Goal: Information Seeking & Learning: Learn about a topic

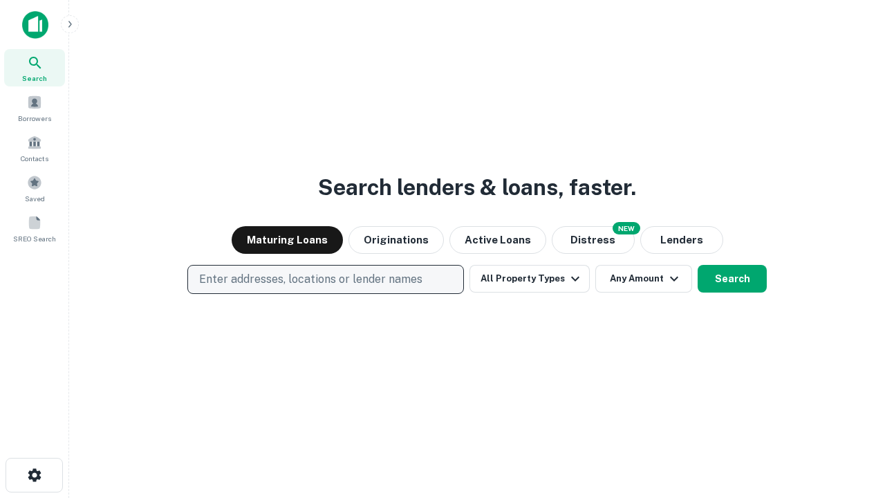
click at [325, 279] on p "Enter addresses, locations or lender names" at bounding box center [310, 279] width 223 height 17
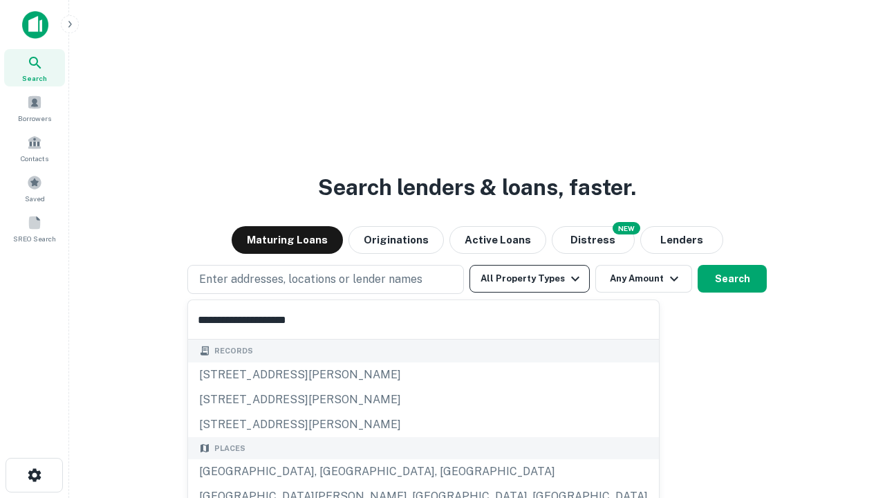
click at [529, 279] on button "All Property Types" at bounding box center [529, 279] width 120 height 28
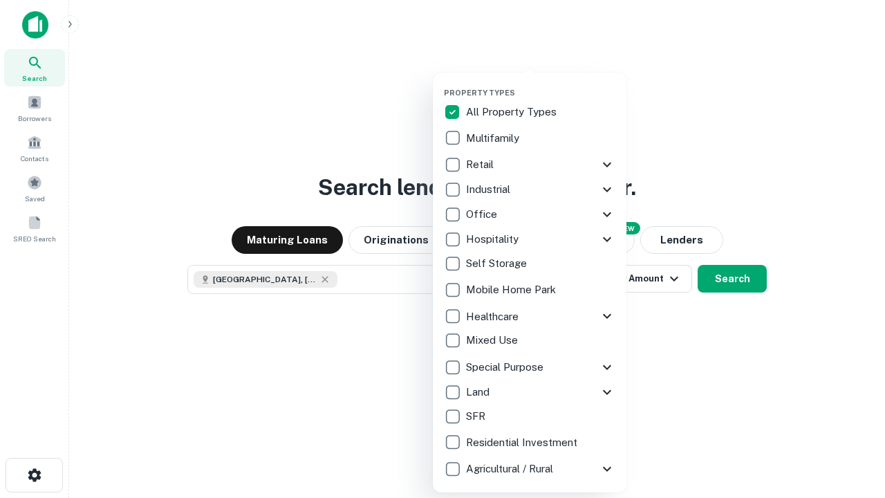
click at [541, 84] on button "button" at bounding box center [541, 84] width 194 height 1
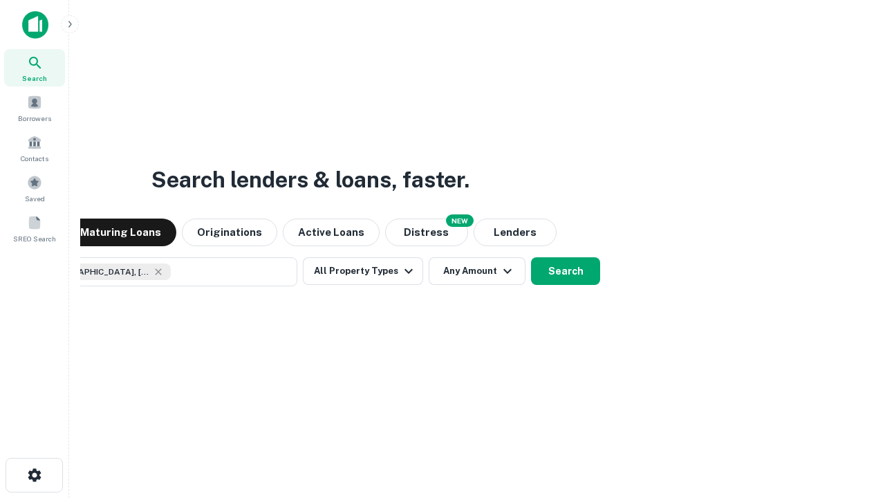
scroll to position [22, 0]
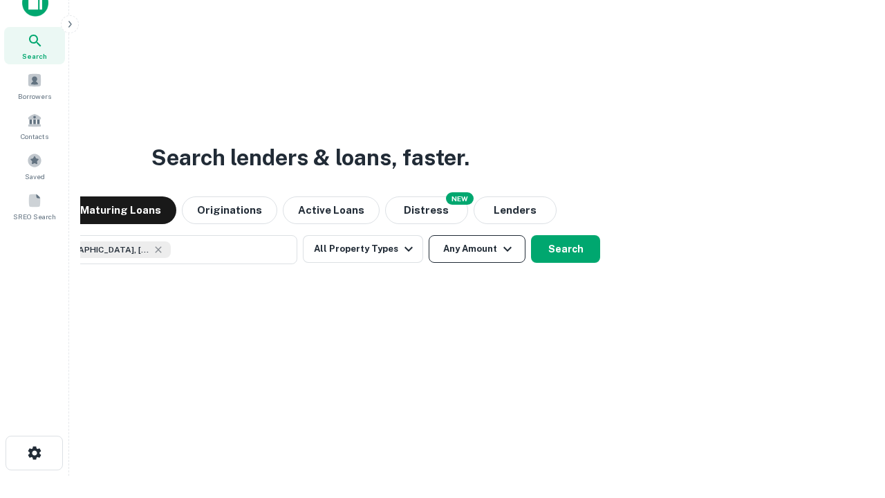
click at [429, 235] on button "Any Amount" at bounding box center [477, 249] width 97 height 28
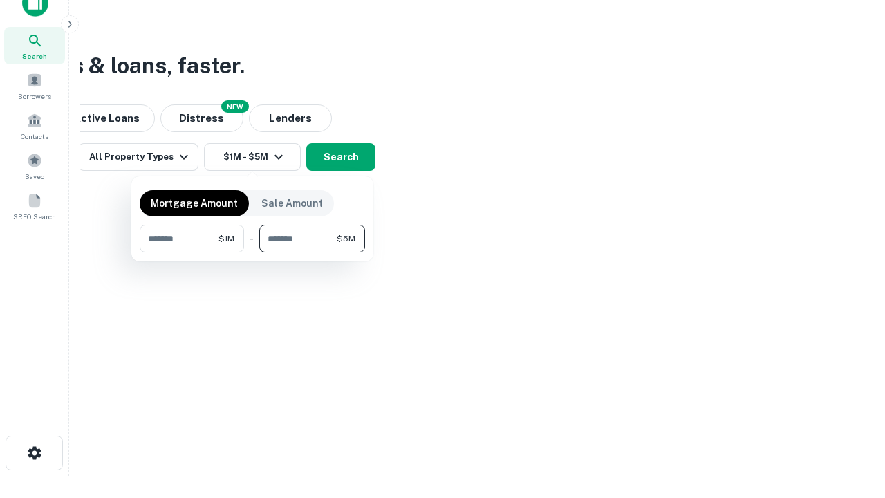
type input "*******"
click at [252, 252] on button "button" at bounding box center [252, 252] width 225 height 1
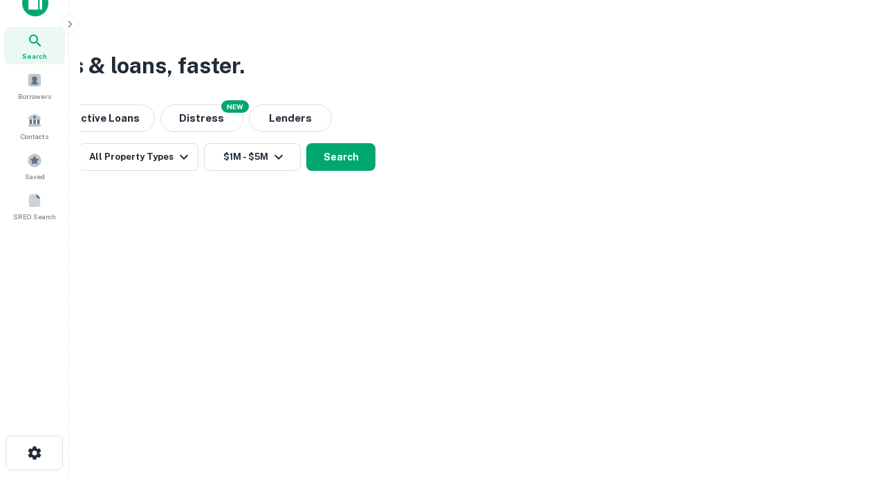
scroll to position [22, 0]
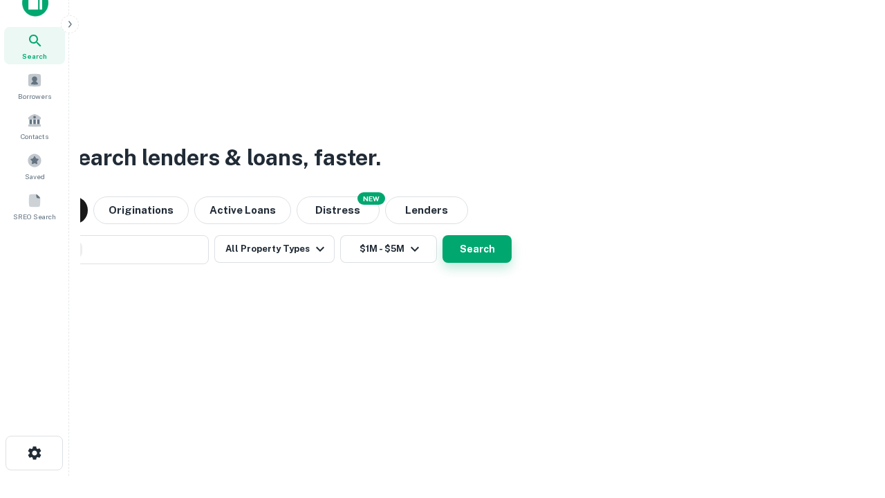
click at [442, 235] on button "Search" at bounding box center [476, 249] width 69 height 28
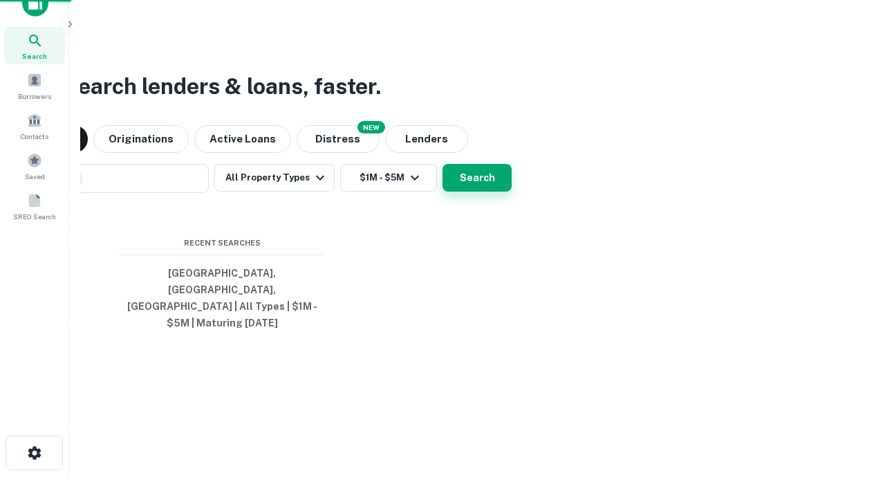
scroll to position [45, 391]
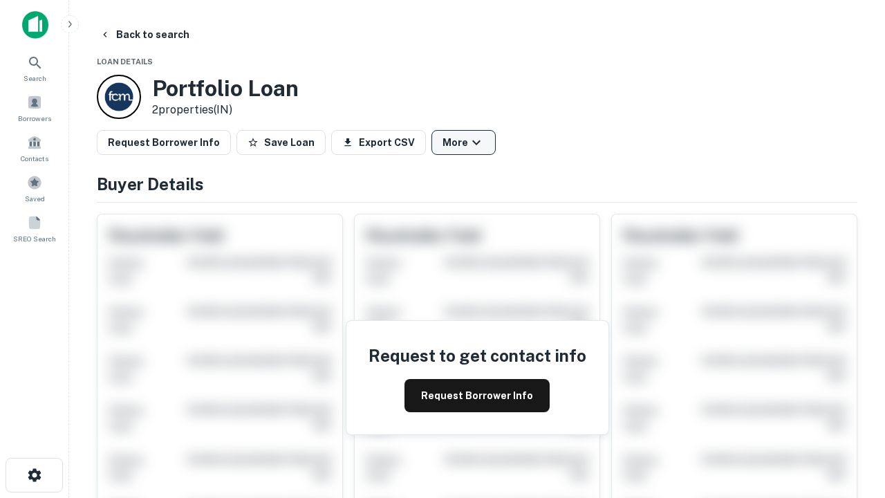
click at [463, 142] on button "More" at bounding box center [463, 142] width 64 height 25
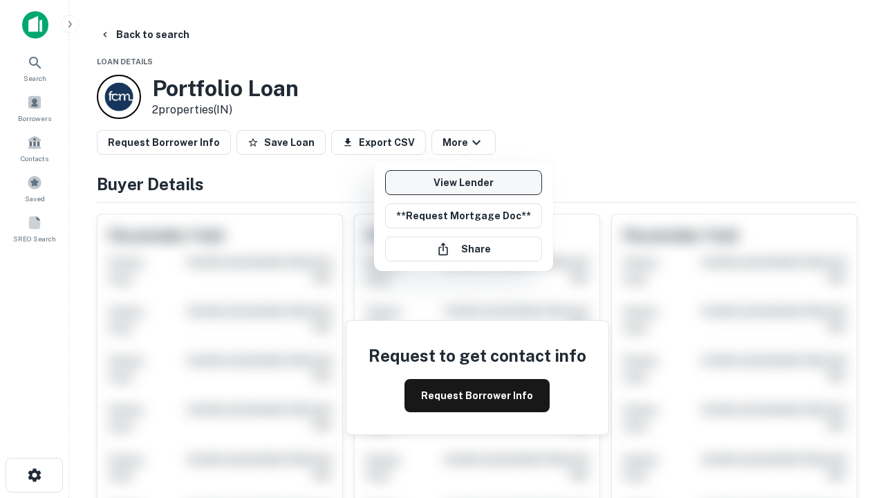
click at [463, 182] on link "View Lender" at bounding box center [463, 182] width 157 height 25
